Goal: Information Seeking & Learning: Learn about a topic

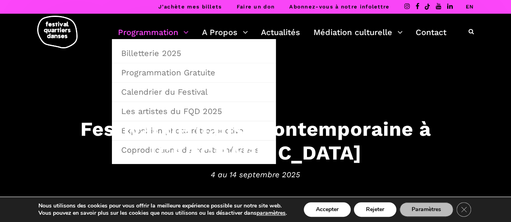
click at [161, 33] on link "Programmation" at bounding box center [153, 32] width 71 height 14
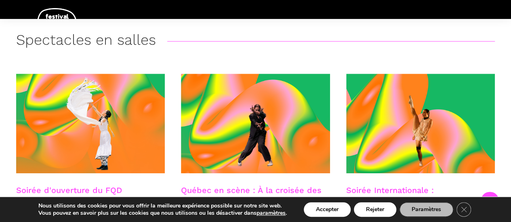
scroll to position [181, 0]
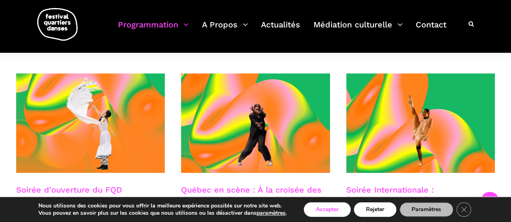
click at [337, 210] on button "Accepter" at bounding box center [327, 210] width 47 height 15
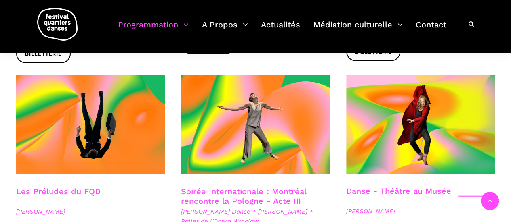
scroll to position [900, 0]
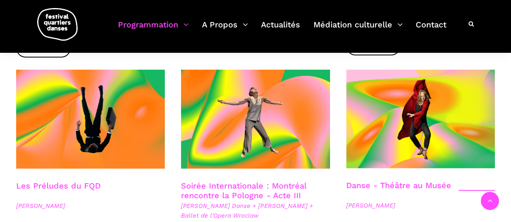
click at [499, 136] on div at bounding box center [420, 125] width 165 height 111
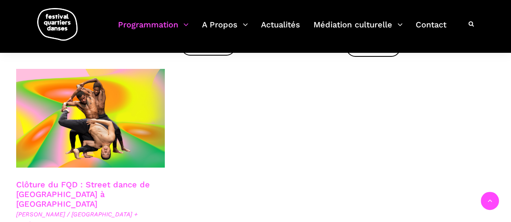
scroll to position [1392, 0]
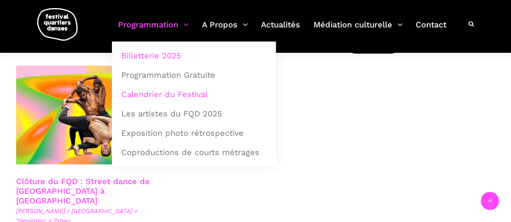
click at [183, 92] on link "Calendrier du Festival" at bounding box center [193, 94] width 155 height 19
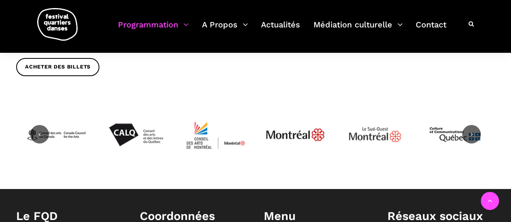
scroll to position [412, 0]
